Goal: Task Accomplishment & Management: Complete application form

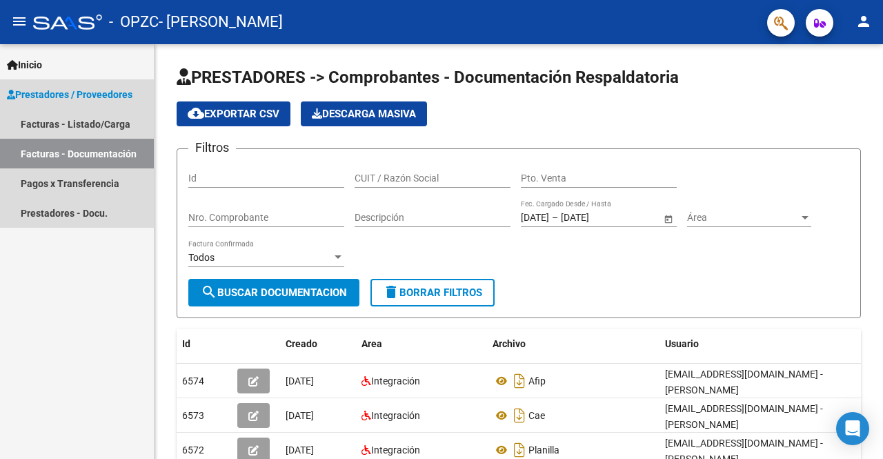
click at [86, 97] on span "Prestadores / Proveedores" at bounding box center [69, 94] width 125 height 15
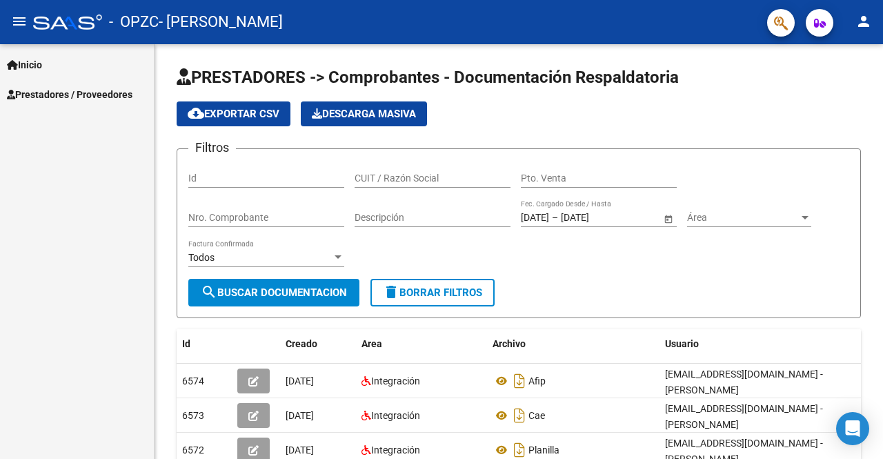
click at [81, 92] on span "Prestadores / Proveedores" at bounding box center [69, 94] width 125 height 15
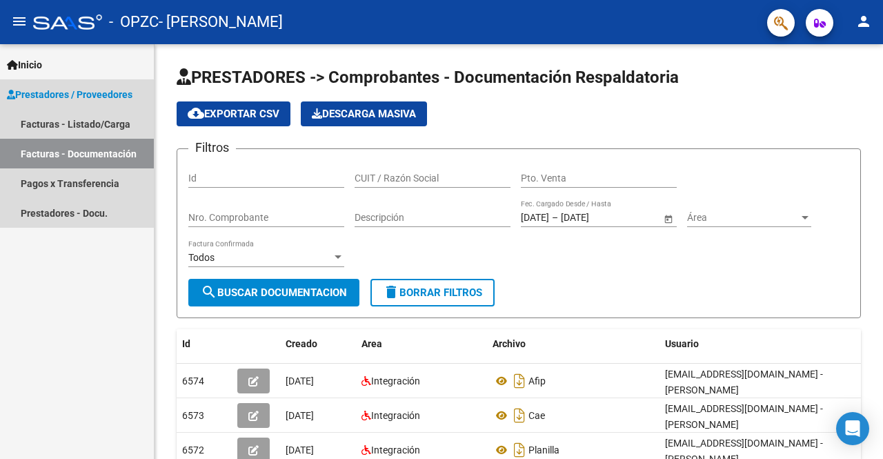
click at [61, 153] on link "Facturas - Documentación" at bounding box center [77, 154] width 154 height 30
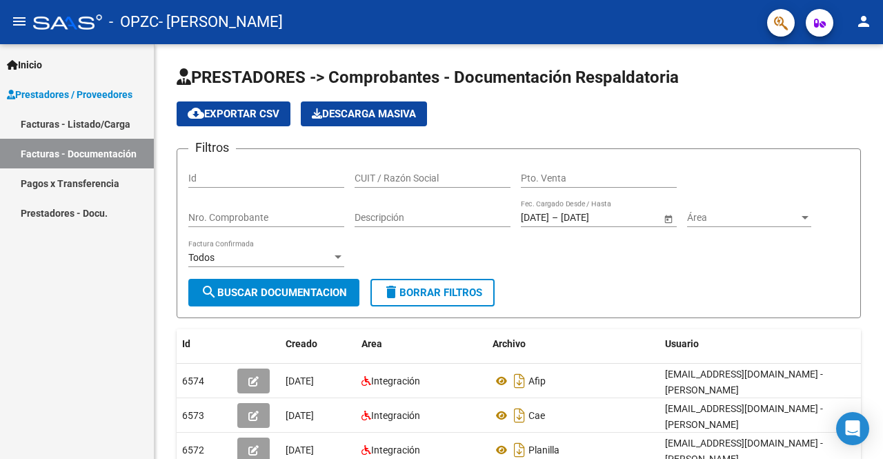
click at [79, 120] on link "Facturas - Listado/Carga" at bounding box center [77, 124] width 154 height 30
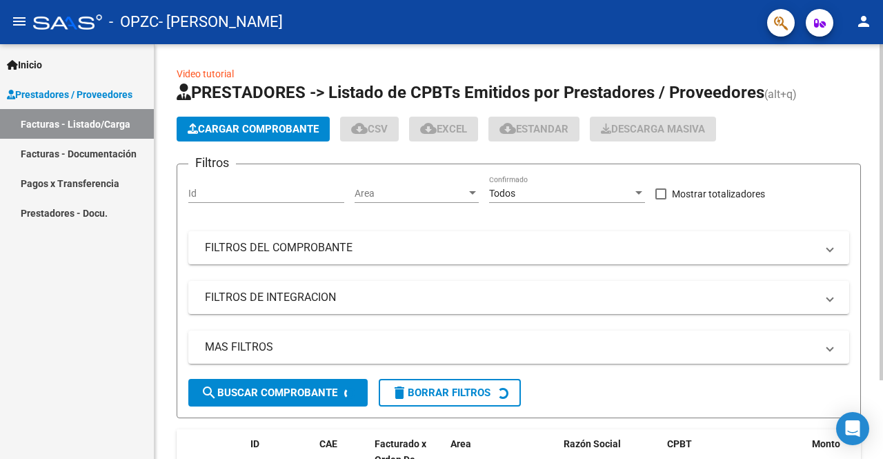
click at [215, 121] on button "Cargar Comprobante" at bounding box center [253, 129] width 153 height 25
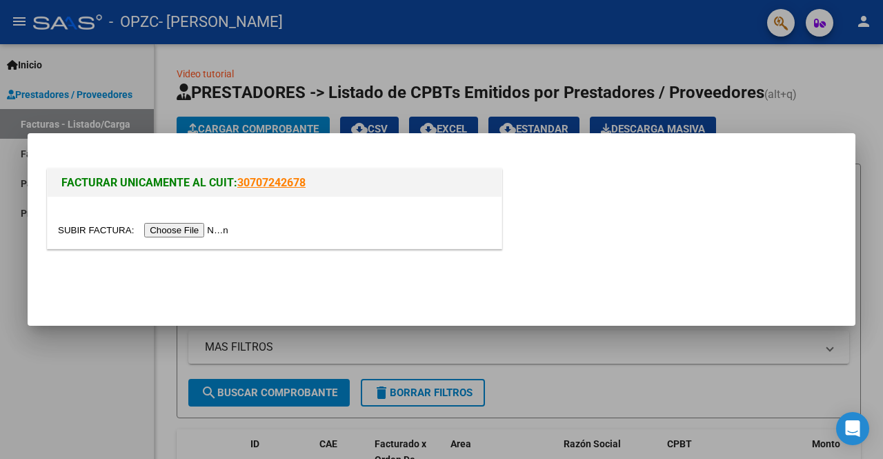
click at [206, 235] on input "file" at bounding box center [145, 230] width 174 height 14
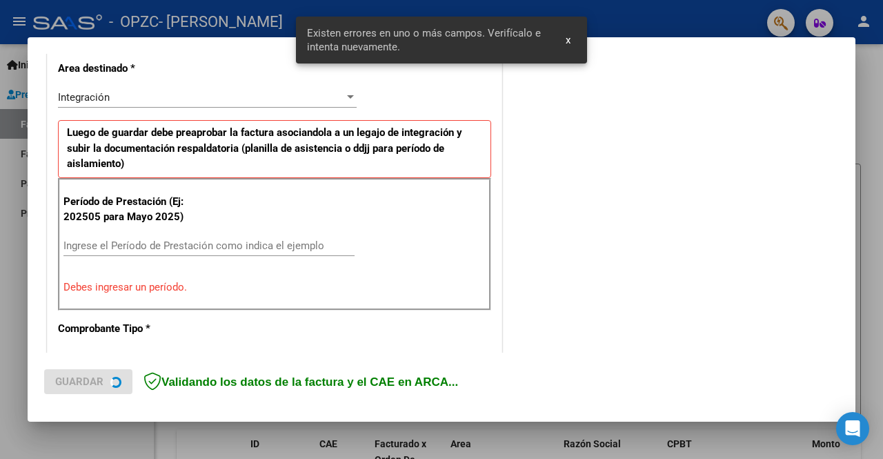
scroll to position [344, 0]
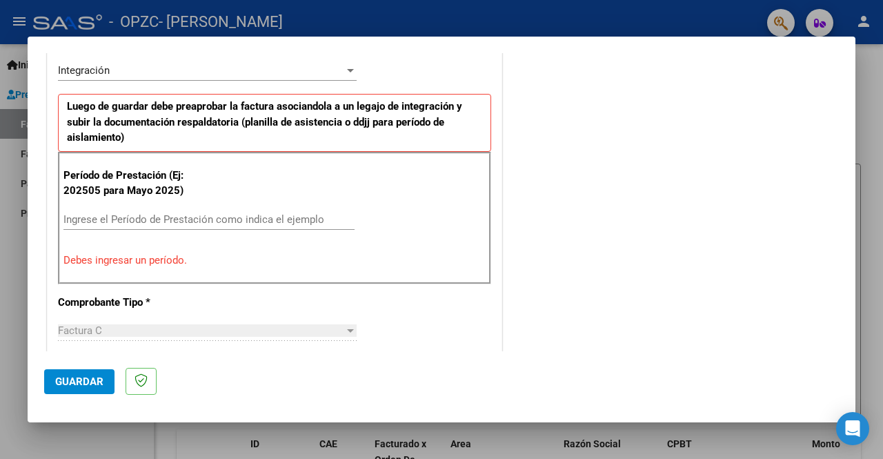
click at [190, 221] on input "Ingrese el Período de Prestación como indica el ejemplo" at bounding box center [208, 219] width 291 height 12
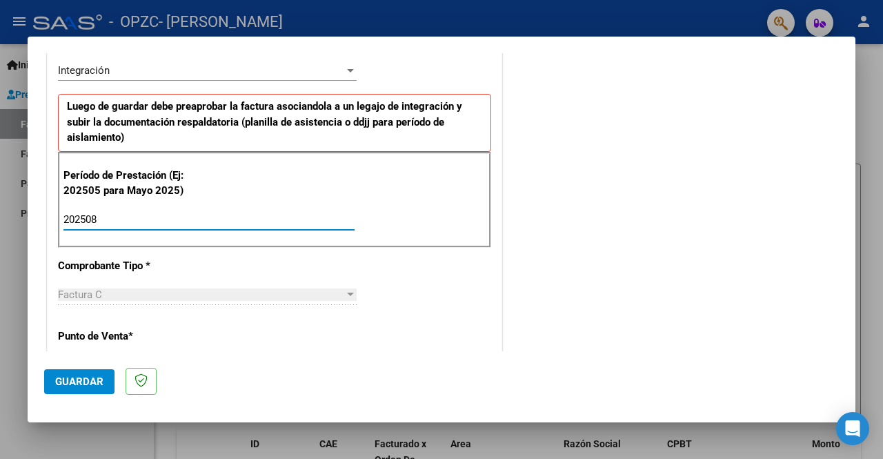
type input "202508"
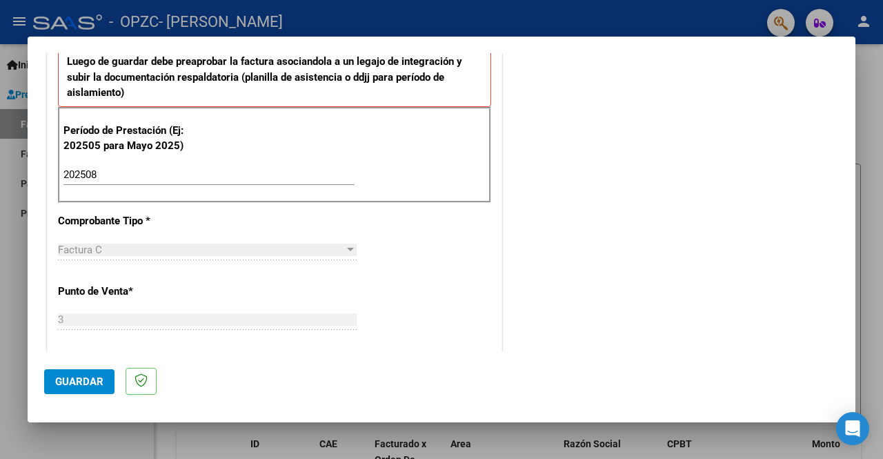
scroll to position [393, 0]
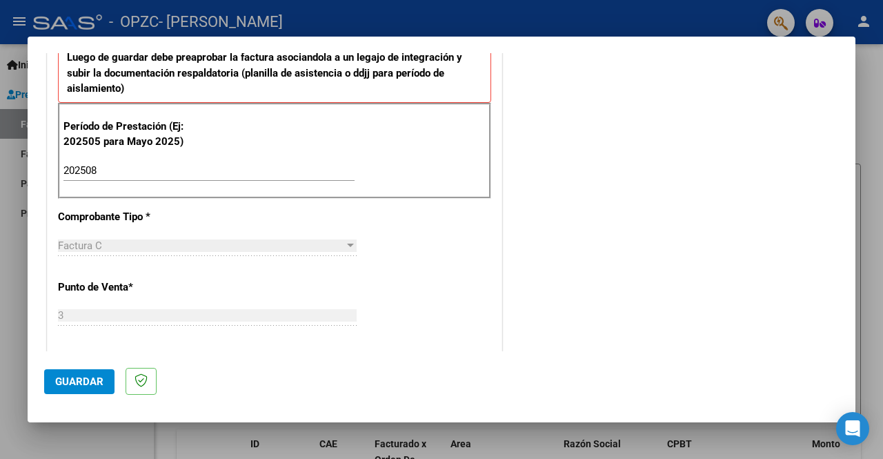
click at [66, 372] on button "Guardar" at bounding box center [79, 381] width 70 height 25
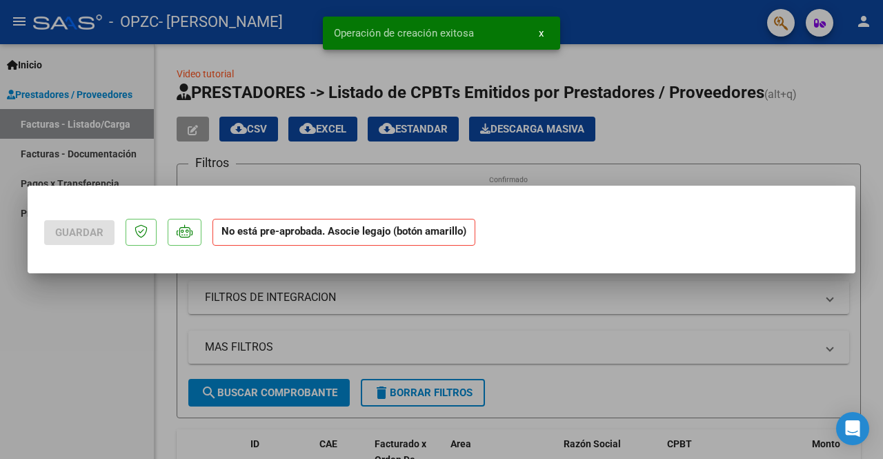
scroll to position [0, 0]
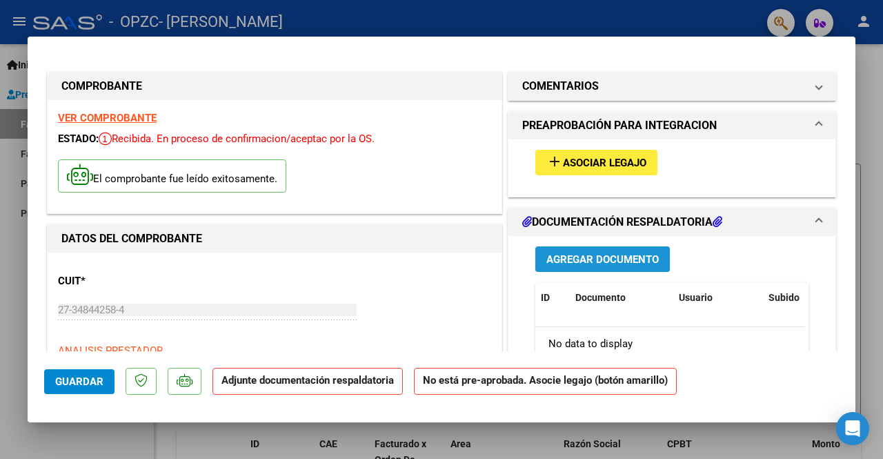
click at [607, 261] on span "Agregar Documento" at bounding box center [602, 259] width 112 height 12
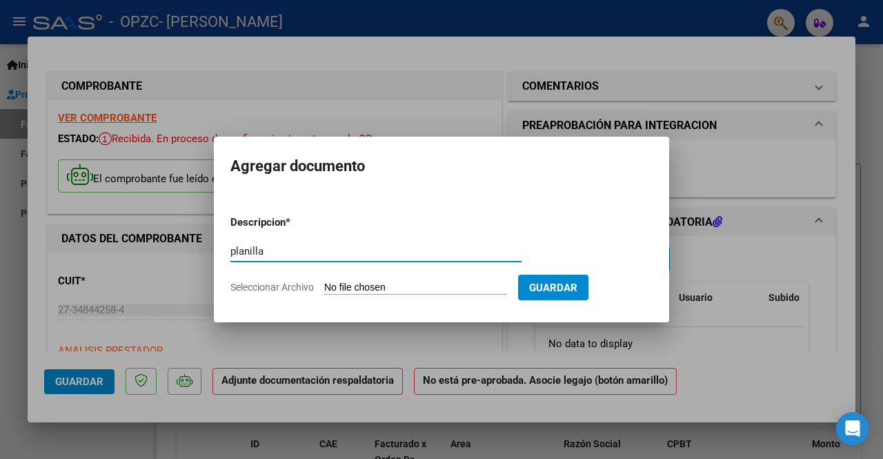
type input "planilla"
click at [403, 282] on input "Seleccionar Archivo" at bounding box center [415, 287] width 183 height 13
type input "C:\fakepath\CamScanner [DATE] 18.51.pdf"
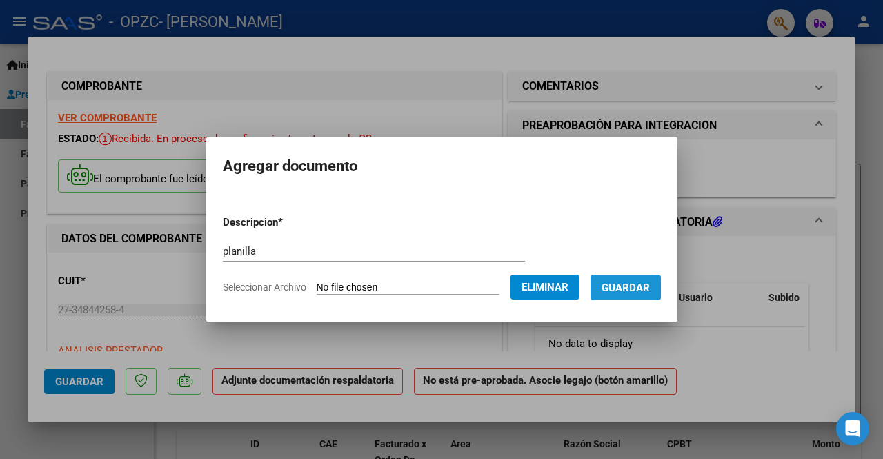
click at [654, 294] on button "Guardar" at bounding box center [625, 287] width 70 height 26
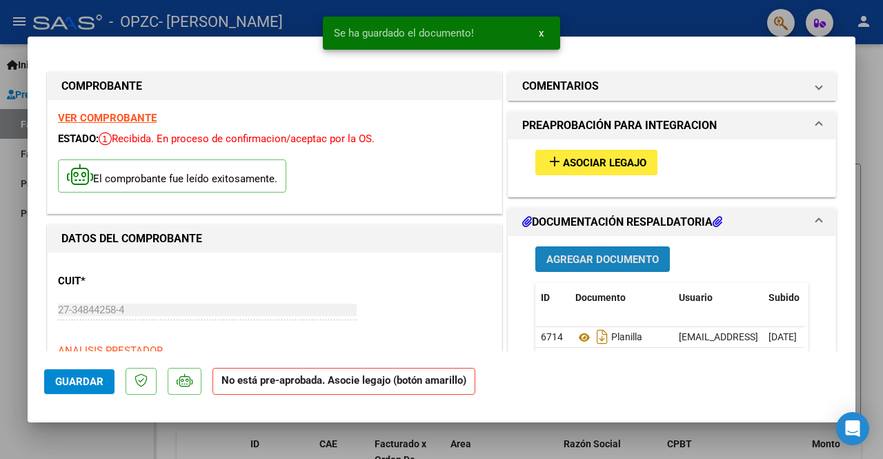
click at [610, 253] on span "Agregar Documento" at bounding box center [602, 259] width 112 height 12
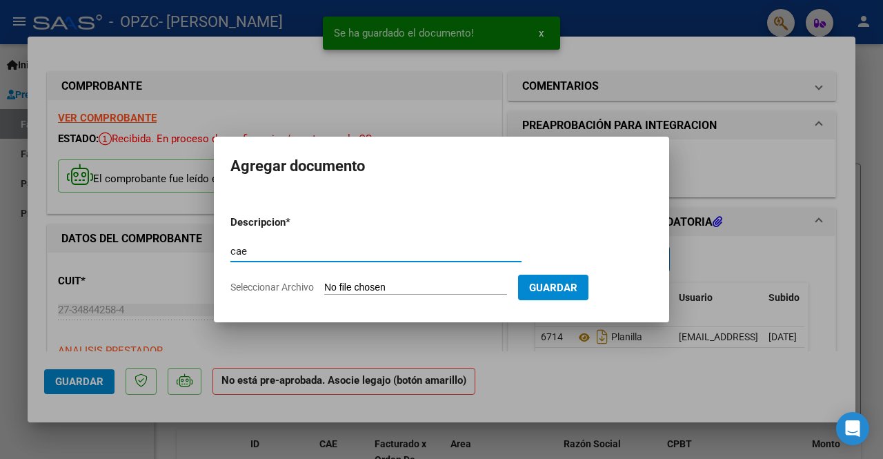
type input "cae"
click at [378, 279] on form "Descripcion * cae Escriba aquí una descripcion Seleccionar Archivo Guardar" at bounding box center [441, 254] width 422 height 101
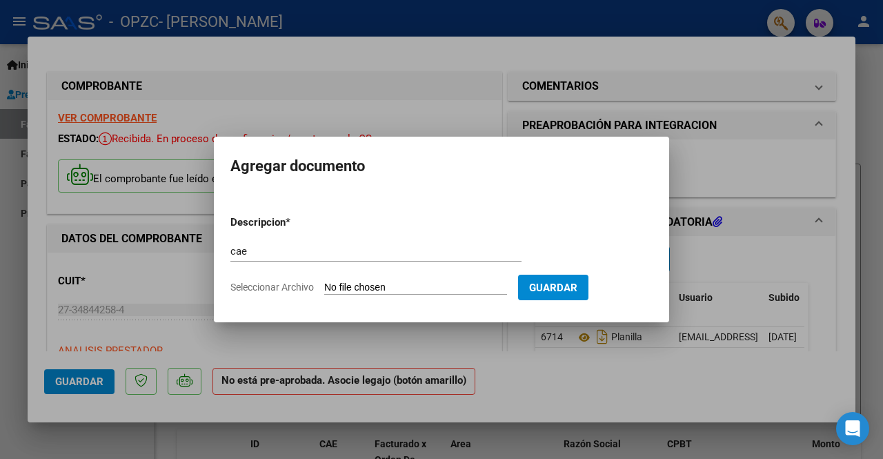
click at [375, 283] on input "Seleccionar Archivo" at bounding box center [415, 287] width 183 height 13
click at [425, 284] on input "Seleccionar Archivo" at bounding box center [415, 287] width 183 height 13
type input "C:\fakepath\cae agosto luz.pdf"
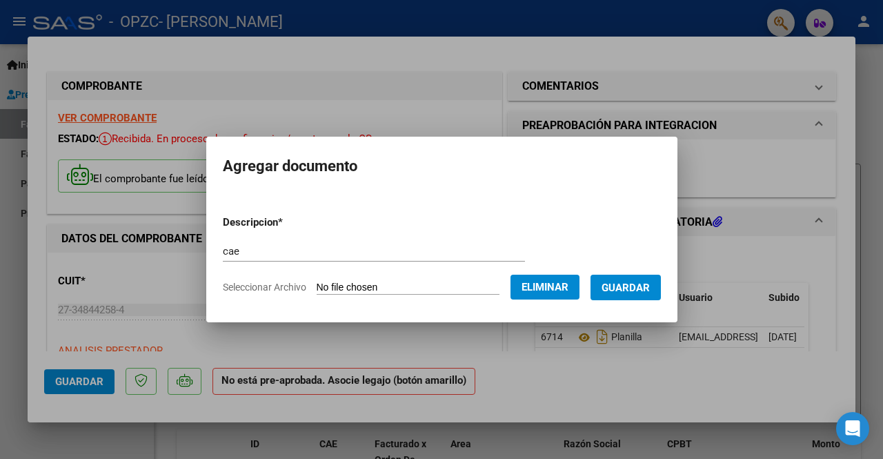
click at [623, 301] on form "Descripcion * cae Escriba aquí una descripcion Seleccionar Archivo Eliminar Gua…" at bounding box center [442, 254] width 438 height 101
click at [628, 286] on span "Guardar" at bounding box center [625, 287] width 48 height 12
